Goal: Information Seeking & Learning: Check status

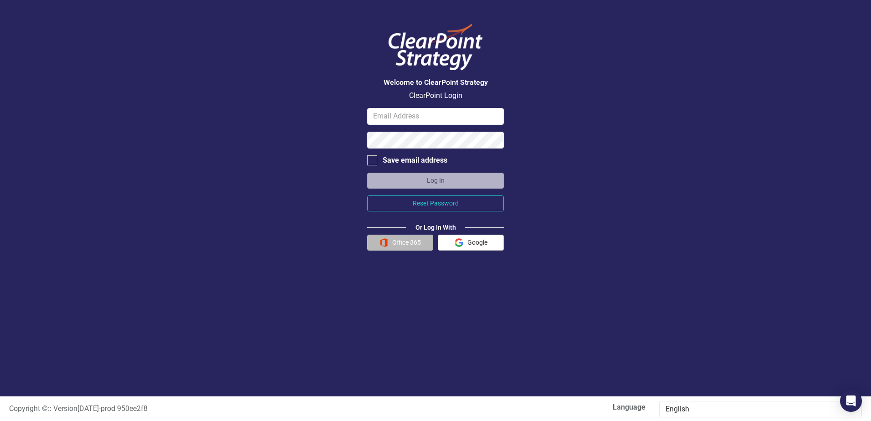
click at [393, 242] on button "Office 365" at bounding box center [400, 243] width 66 height 16
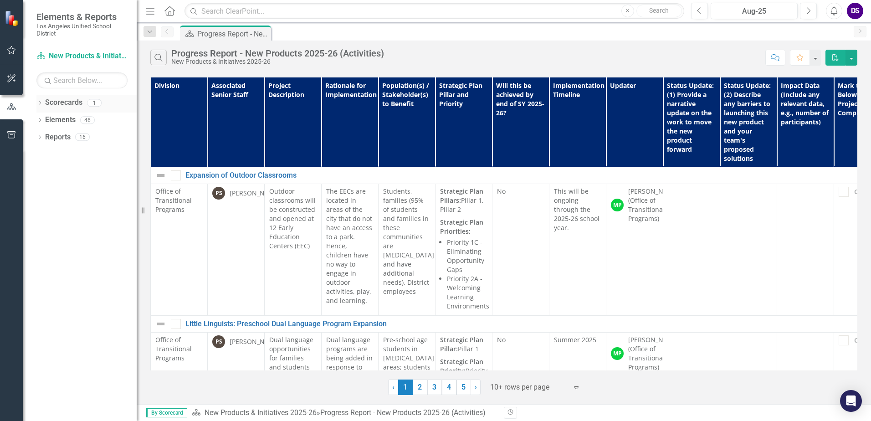
click at [38, 101] on icon "Dropdown" at bounding box center [39, 103] width 6 height 5
click at [82, 121] on link "New Products & Initiatives 2025-26" at bounding box center [93, 120] width 87 height 10
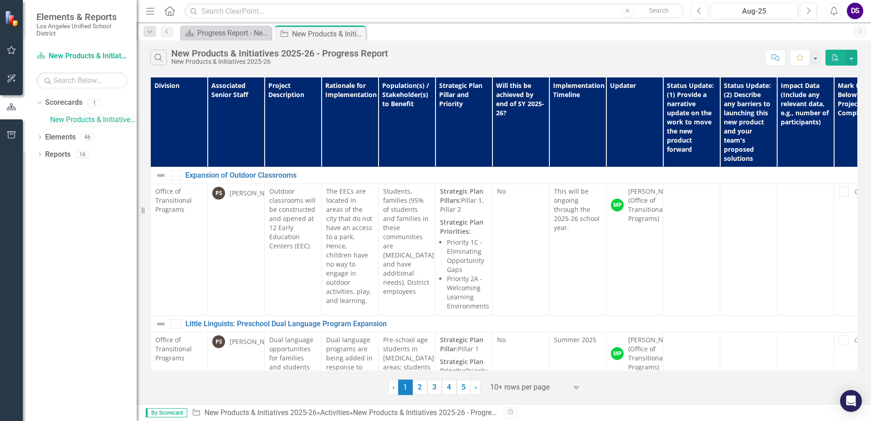
click at [87, 119] on link "New Products & Initiatives 2025-26" at bounding box center [93, 120] width 87 height 10
click at [39, 136] on icon "Dropdown" at bounding box center [39, 138] width 6 height 5
click at [40, 240] on icon "Dropdown" at bounding box center [39, 241] width 6 height 5
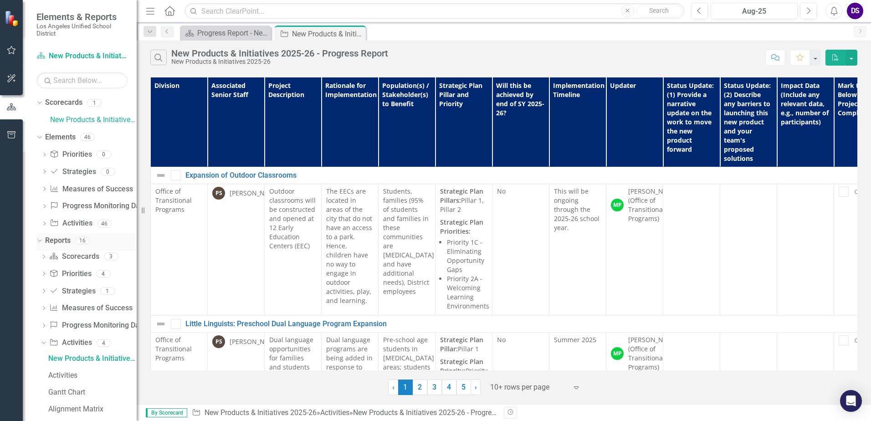
scroll to position [11, 0]
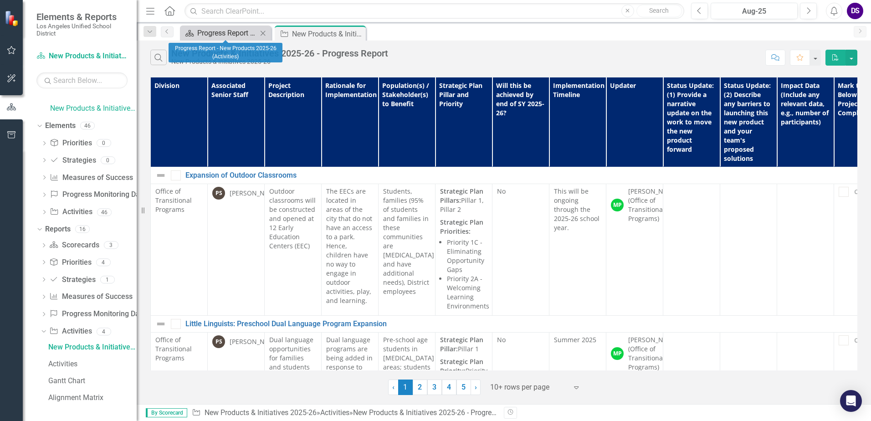
click at [234, 33] on div "Progress Report - New Products 2025-26 (Activities)" at bounding box center [227, 32] width 60 height 11
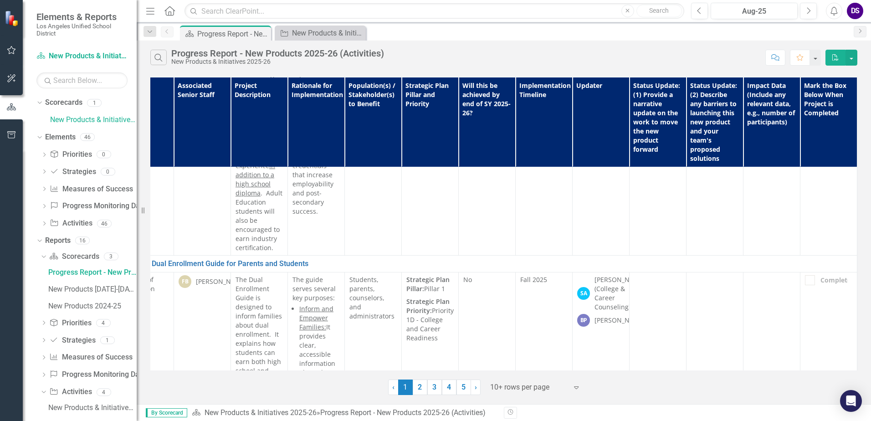
scroll to position [729, 41]
click at [66, 122] on link "New Products & Initiatives 2025-26" at bounding box center [93, 120] width 87 height 10
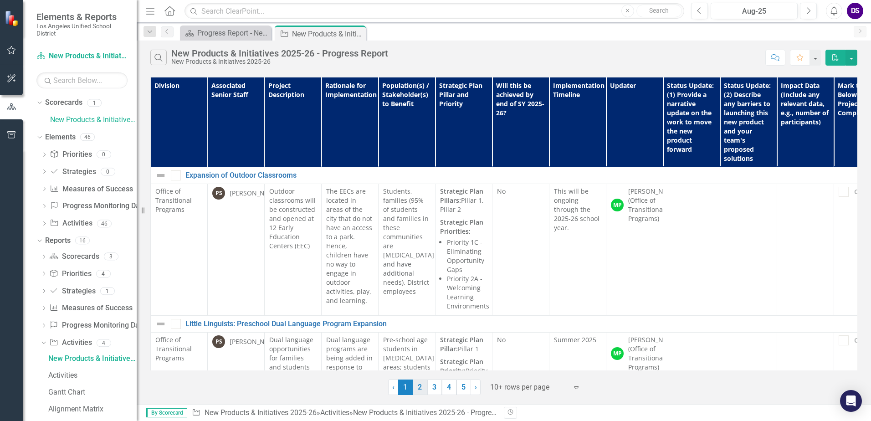
click at [416, 385] on link "2" at bounding box center [420, 387] width 15 height 15
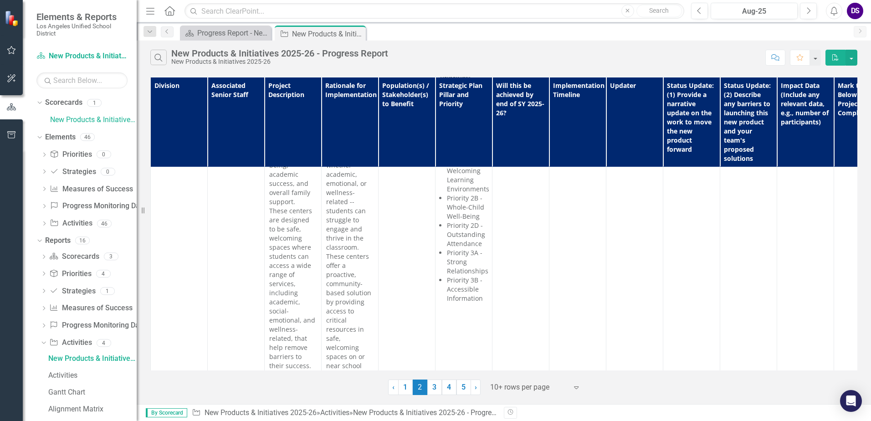
scroll to position [4119, 0]
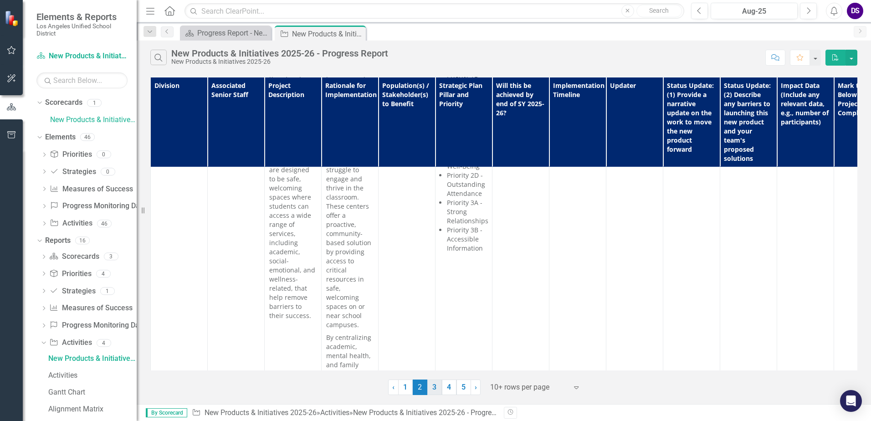
click at [434, 384] on link "3" at bounding box center [434, 387] width 15 height 15
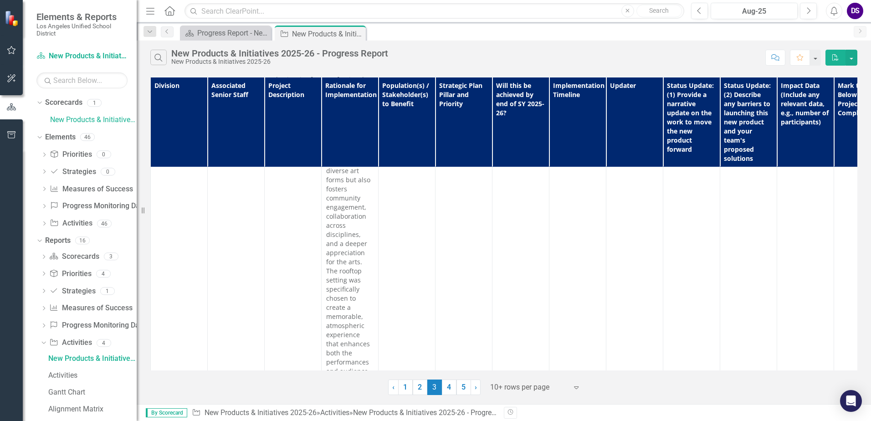
scroll to position [2803, 0]
click at [447, 389] on link "4" at bounding box center [449, 387] width 15 height 15
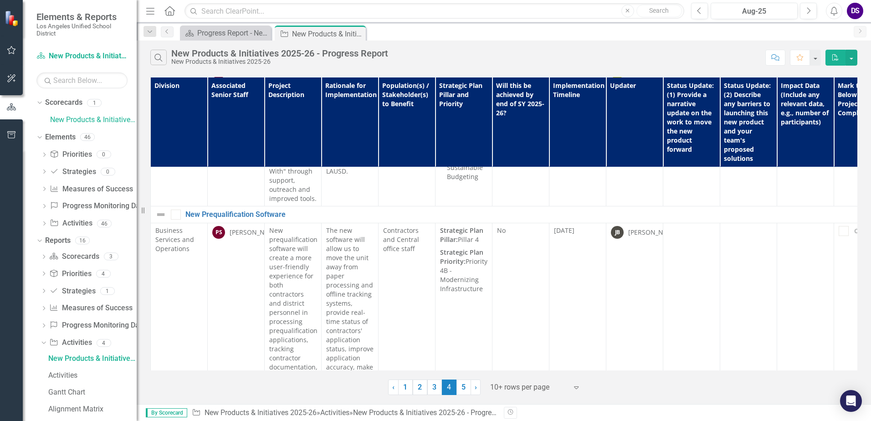
scroll to position [3445, 0]
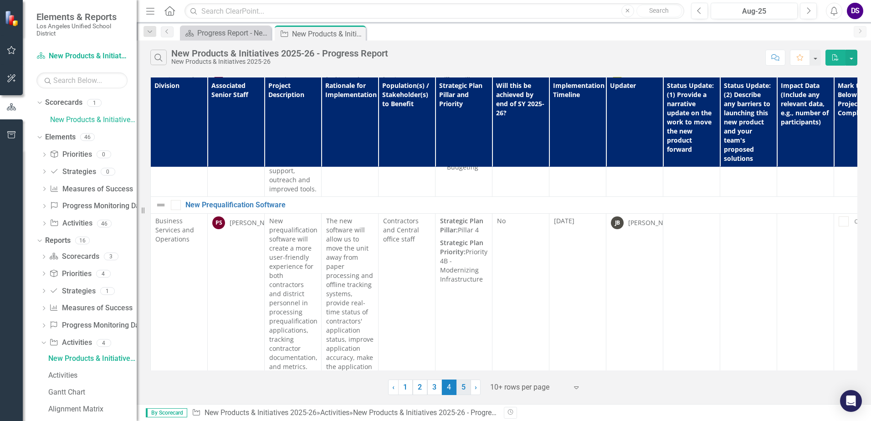
click at [465, 386] on link "5" at bounding box center [464, 387] width 15 height 15
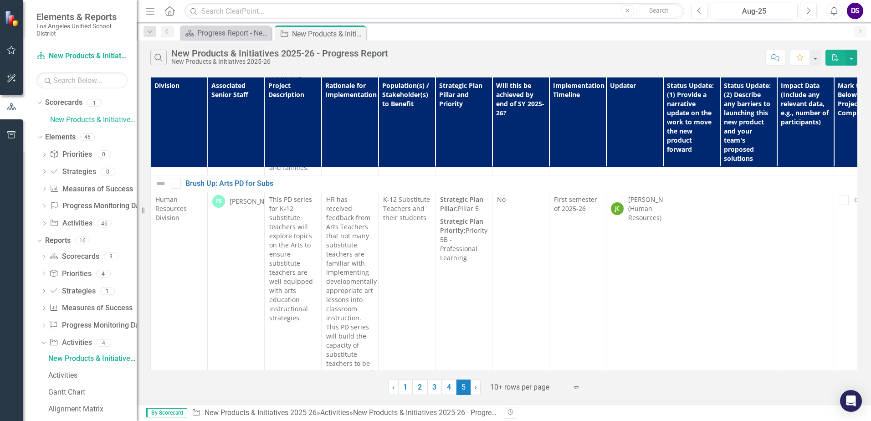
scroll to position [1466, 0]
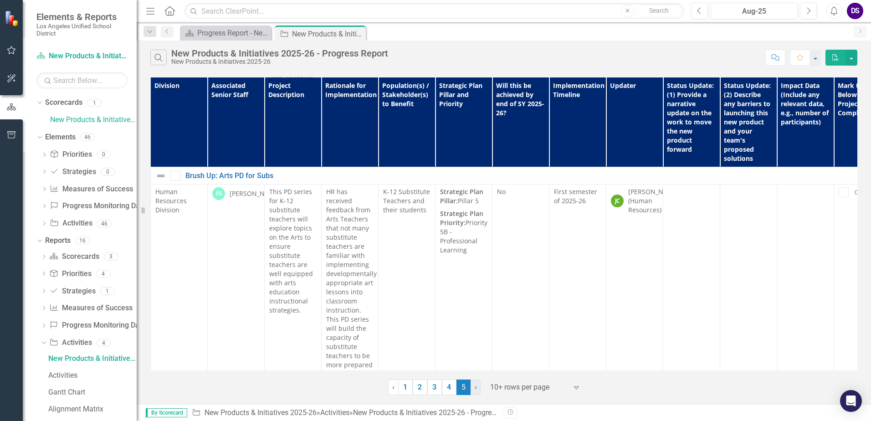
click at [475, 388] on span "›" at bounding box center [476, 387] width 2 height 9
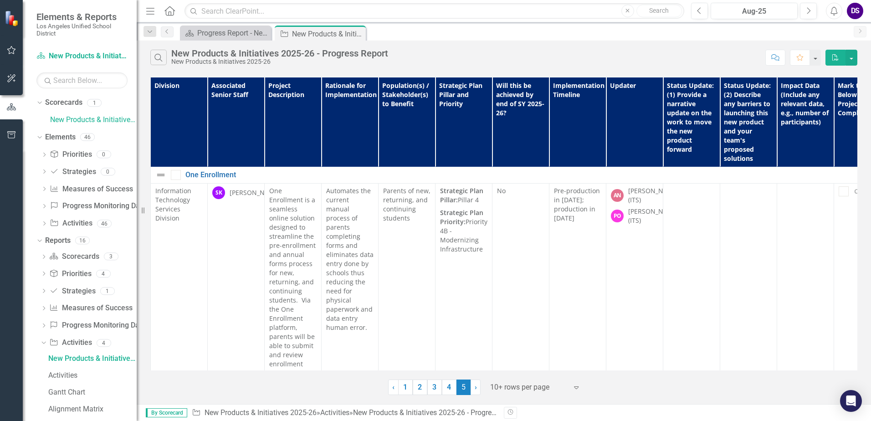
scroll to position [0, 0]
click at [449, 384] on link "4" at bounding box center [449, 387] width 15 height 15
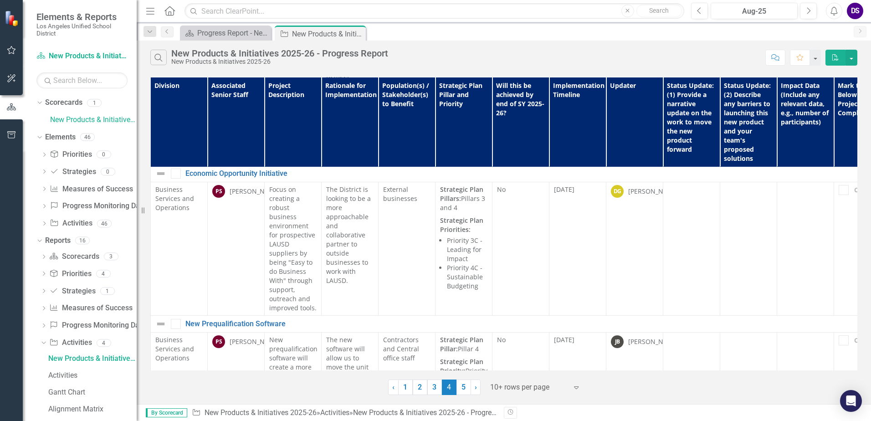
scroll to position [3445, 0]
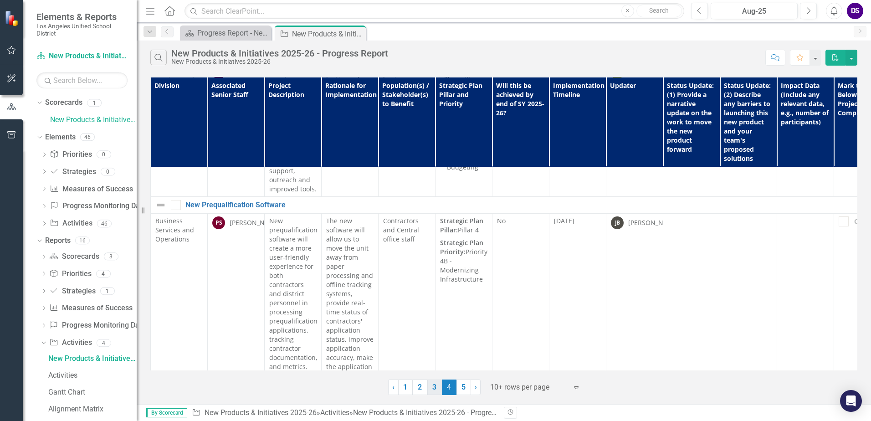
click at [433, 388] on link "3" at bounding box center [434, 387] width 15 height 15
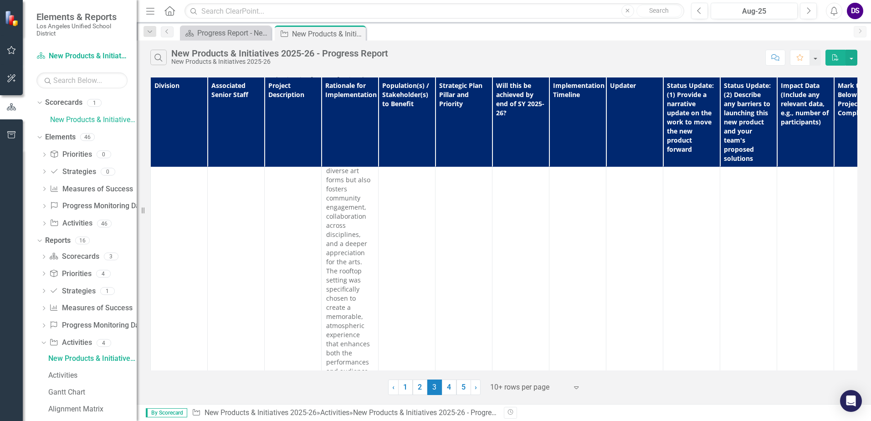
scroll to position [2803, 0]
click at [418, 385] on link "2" at bounding box center [420, 387] width 15 height 15
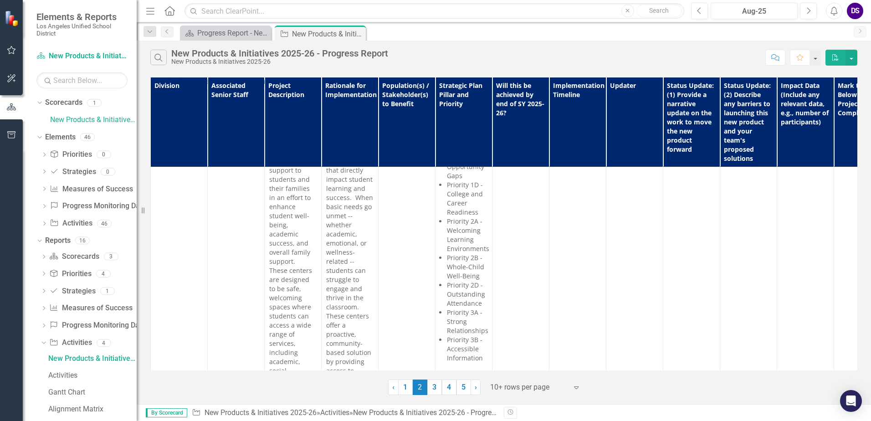
scroll to position [4119, 0]
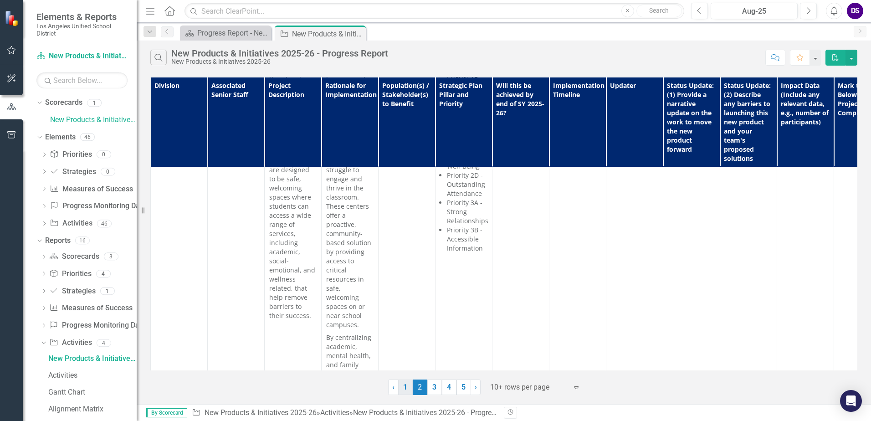
click at [405, 385] on link "1" at bounding box center [405, 387] width 15 height 15
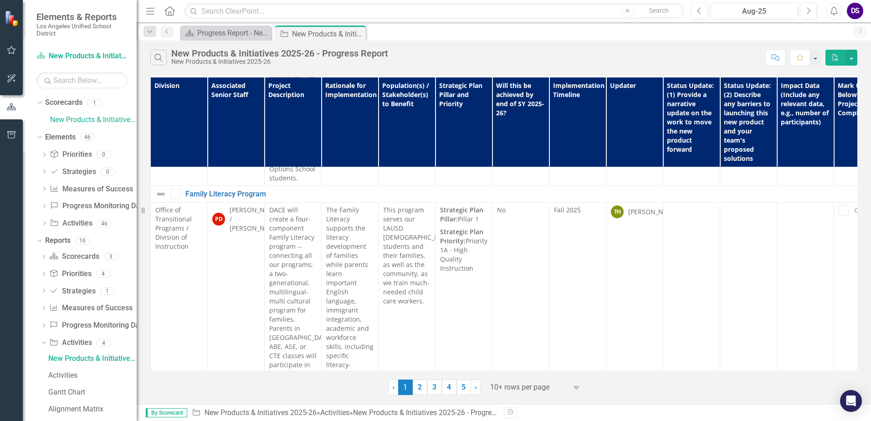
scroll to position [4074, 0]
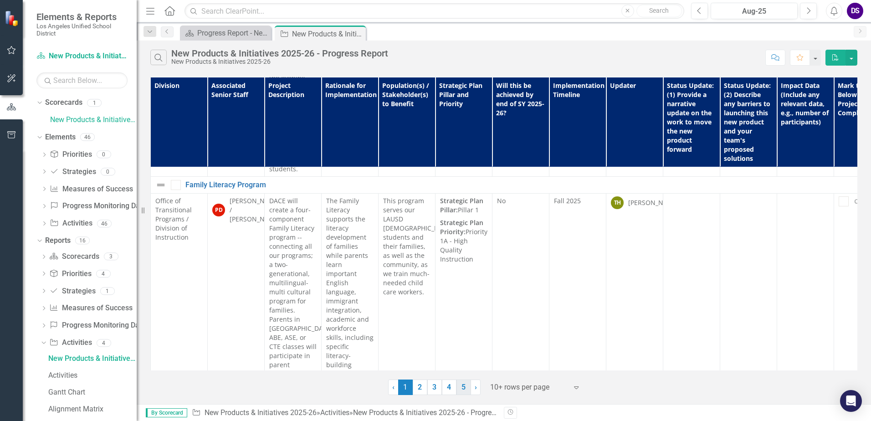
click at [464, 388] on link "5" at bounding box center [464, 387] width 15 height 15
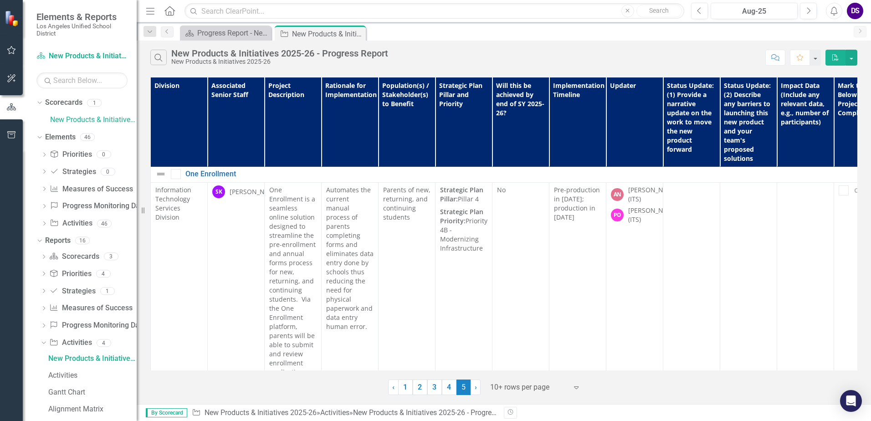
scroll to position [0, 0]
click at [446, 390] on link "4" at bounding box center [449, 387] width 15 height 15
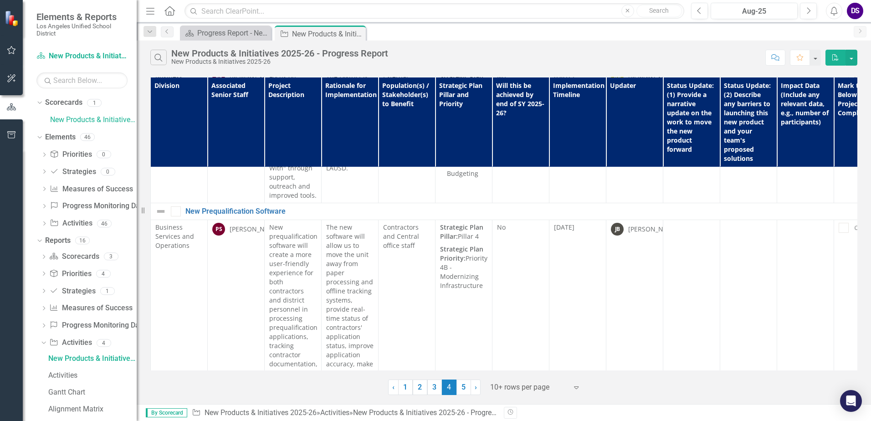
scroll to position [3445, 0]
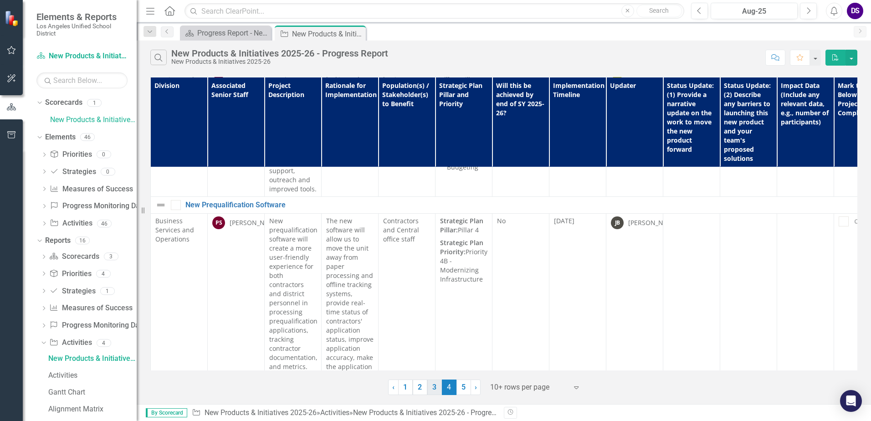
click at [436, 386] on link "3" at bounding box center [434, 387] width 15 height 15
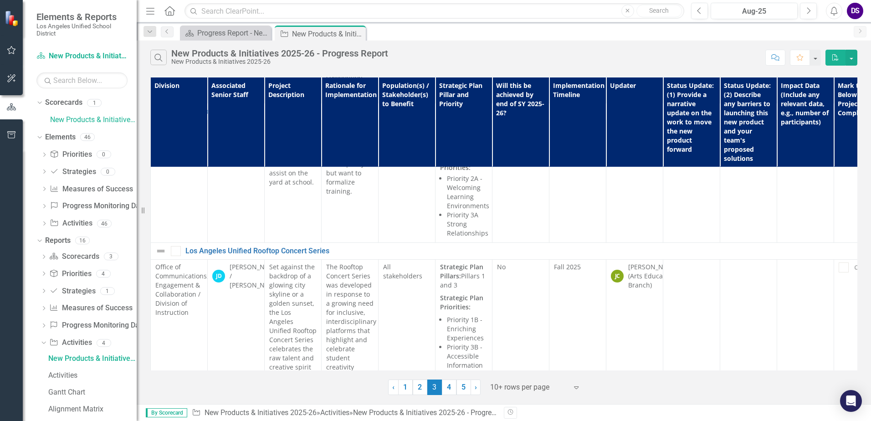
scroll to position [2393, 0]
